Goal: Navigation & Orientation: Find specific page/section

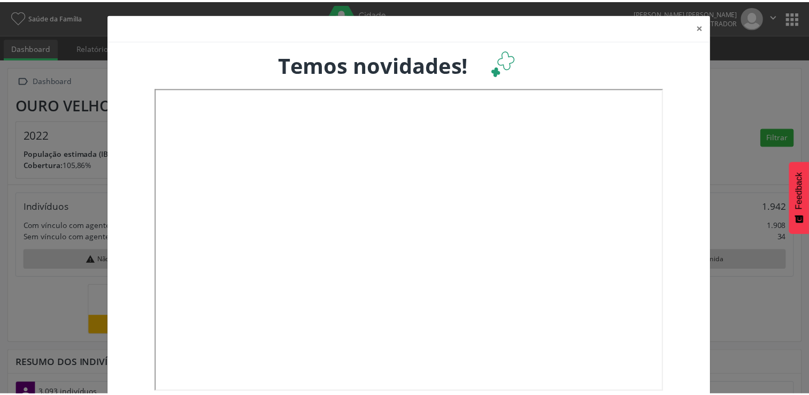
scroll to position [20, 0]
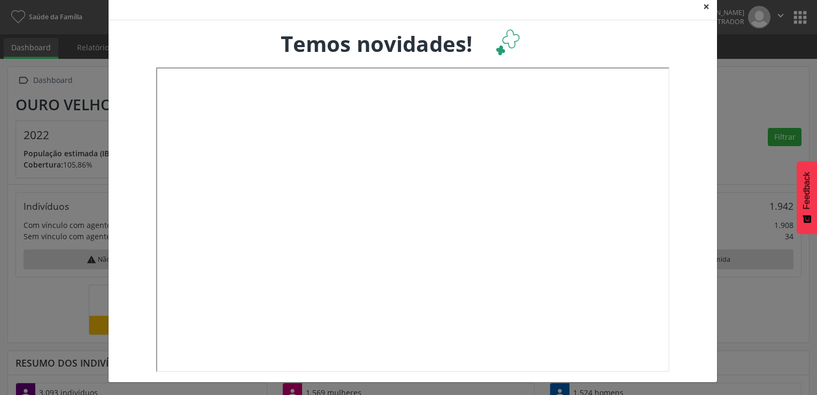
click at [703, 5] on button "×" at bounding box center [706, 7] width 21 height 26
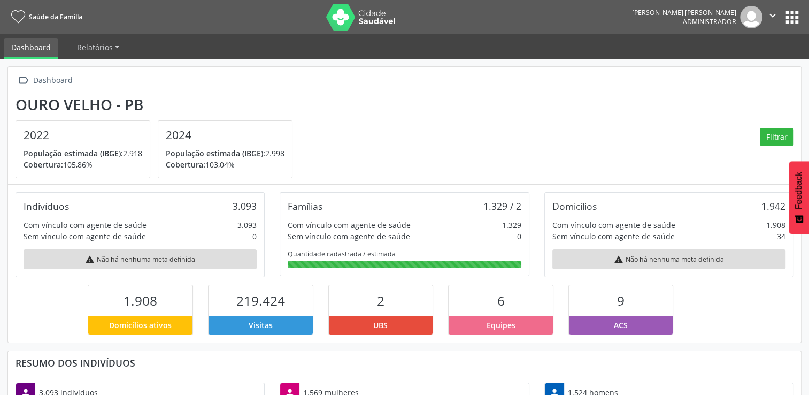
scroll to position [534616, 534529]
click at [22, 44] on link "Dashboard" at bounding box center [31, 48] width 55 height 21
click at [25, 44] on link "Dashboard" at bounding box center [31, 48] width 55 height 21
click at [31, 49] on link "Dashboard" at bounding box center [31, 48] width 55 height 21
click at [115, 45] on link "Relatórios" at bounding box center [98, 47] width 57 height 19
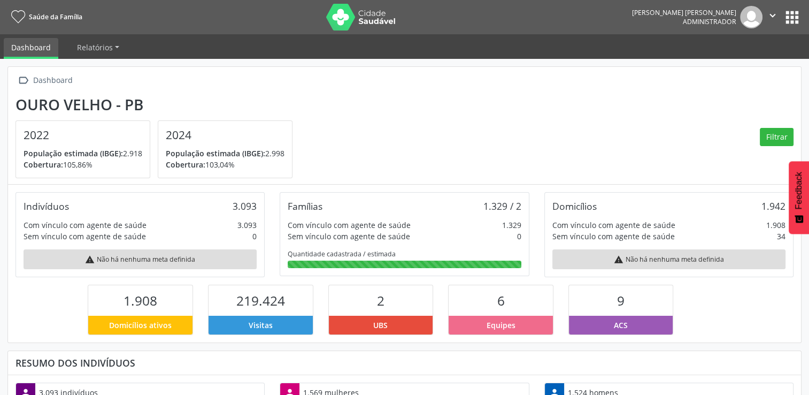
click at [47, 48] on link "Dashboard" at bounding box center [31, 48] width 55 height 21
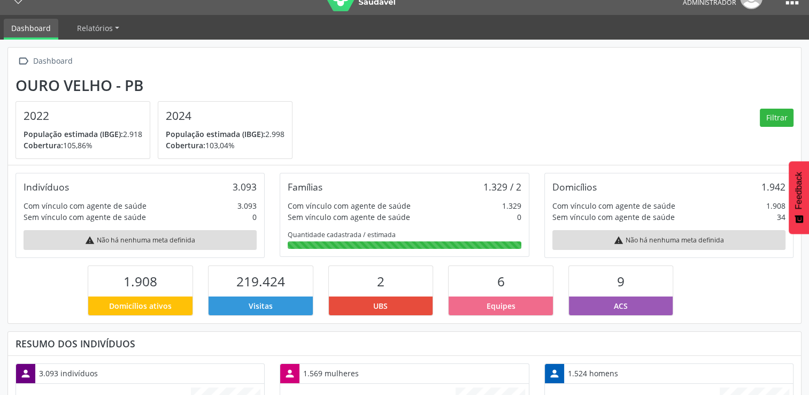
scroll to position [17, 0]
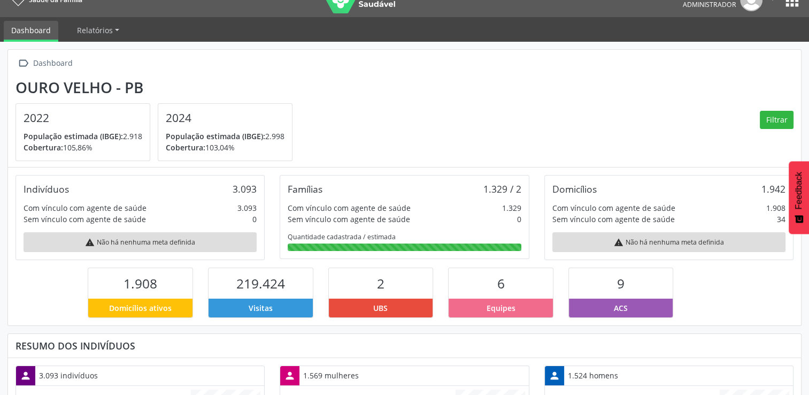
click at [35, 35] on link "Dashboard" at bounding box center [31, 31] width 55 height 21
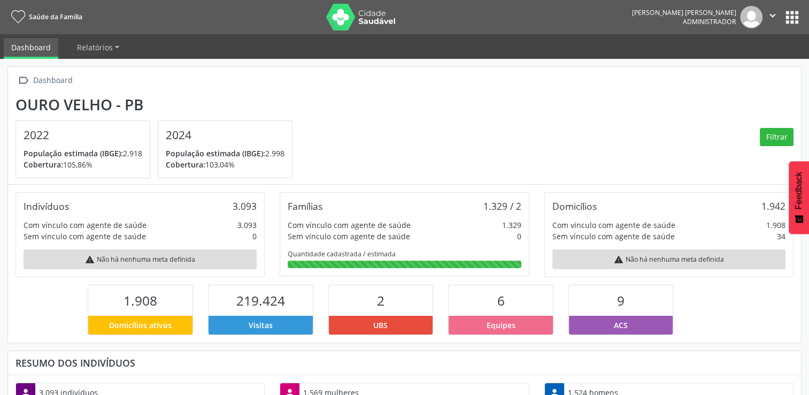
click at [34, 52] on link "Dashboard" at bounding box center [31, 48] width 55 height 21
click at [791, 17] on button "apps" at bounding box center [792, 17] width 19 height 19
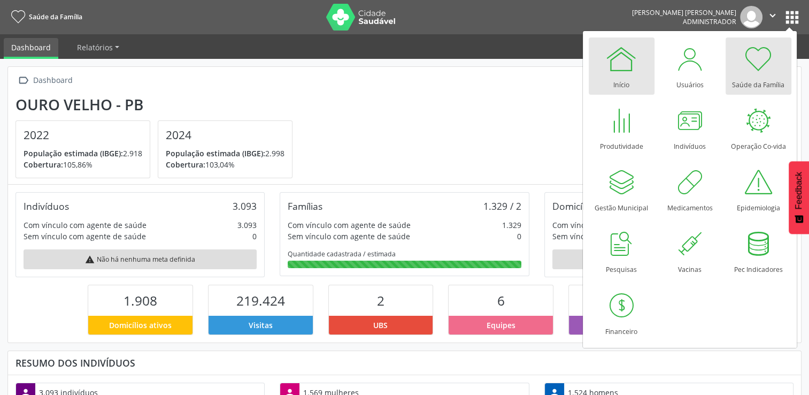
click at [621, 58] on div at bounding box center [621, 59] width 32 height 32
